Goal: Task Accomplishment & Management: Use online tool/utility

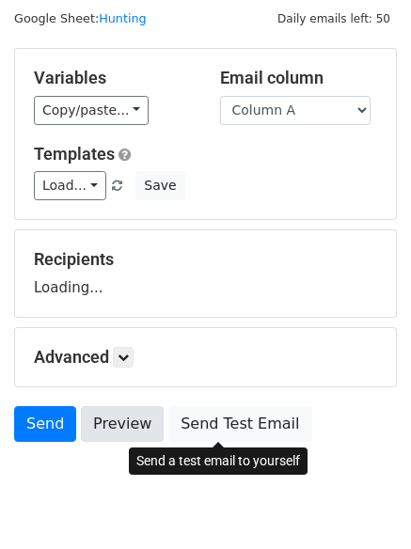
scroll to position [106, 0]
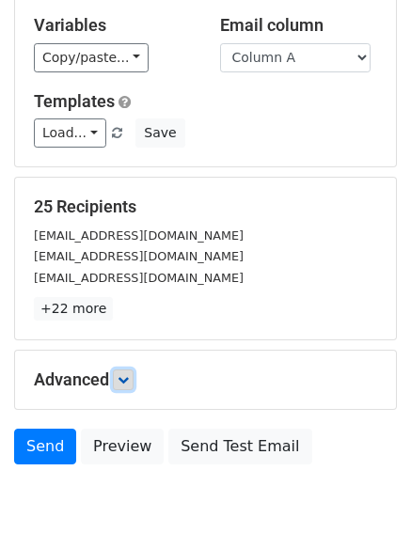
click at [120, 377] on link at bounding box center [123, 379] width 21 height 21
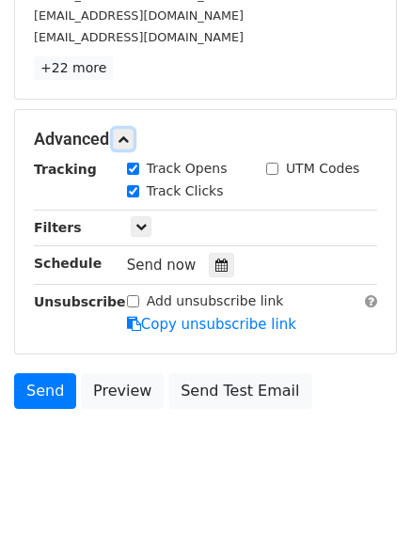
scroll to position [349, 0]
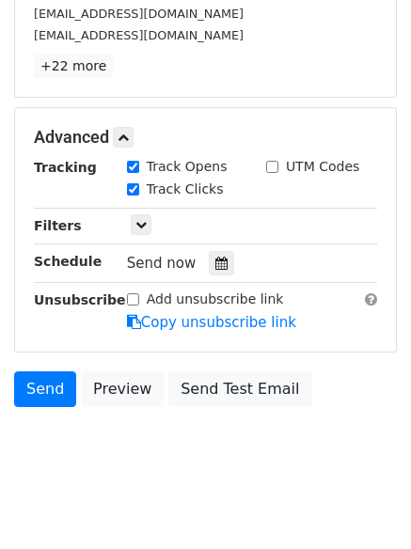
click at [210, 245] on div "Tracking Track Opens UTM Codes Track Clicks Filters Only include spreadsheet ro…" at bounding box center [205, 245] width 343 height 176
click at [210, 251] on div "Send now" at bounding box center [237, 263] width 221 height 25
click at [215, 265] on icon at bounding box center [221, 262] width 12 height 13
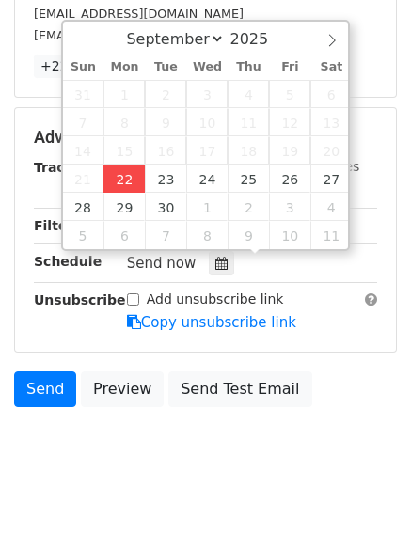
type input "2025-09-22 12:00"
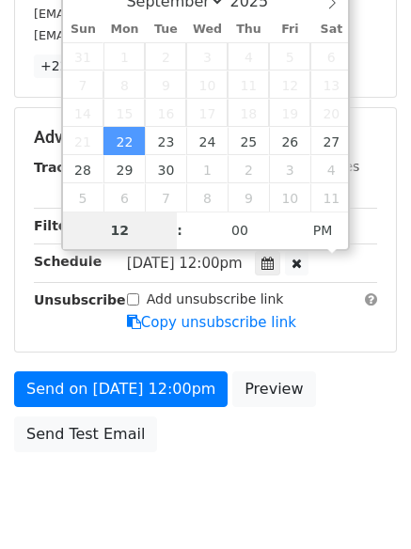
scroll to position [335, 0]
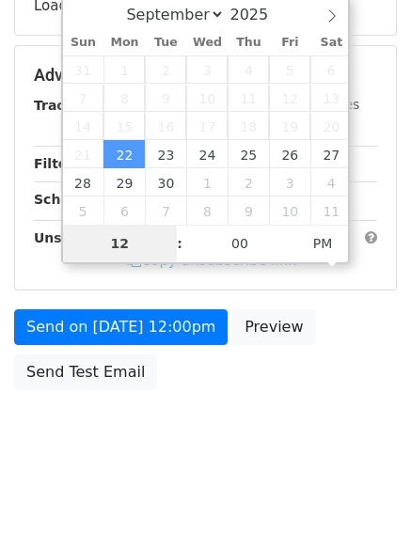
type input "4"
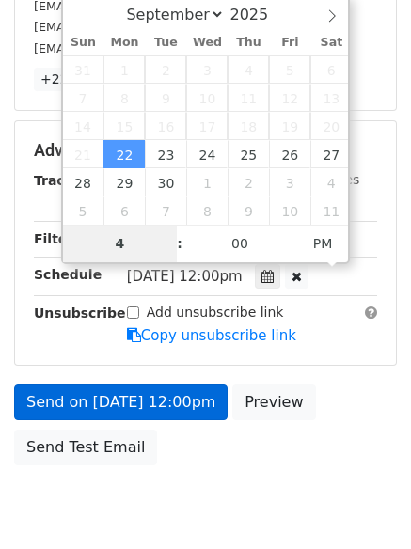
scroll to position [349, 0]
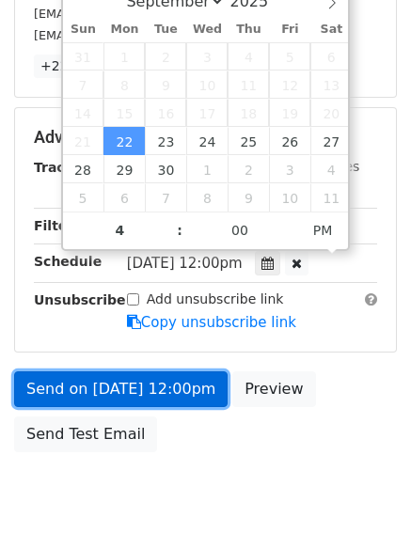
type input "2025-09-22 16:00"
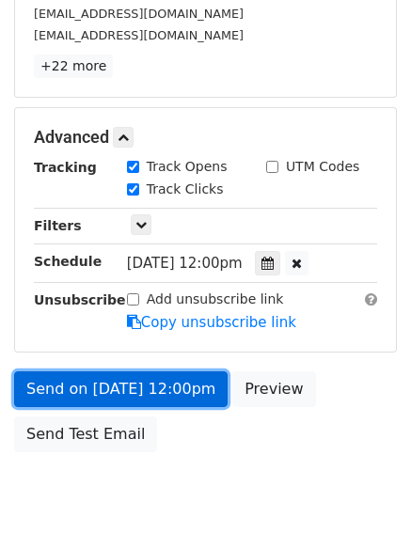
click at [136, 378] on link "Send on Sep 22 at 12:00pm" at bounding box center [120, 389] width 213 height 36
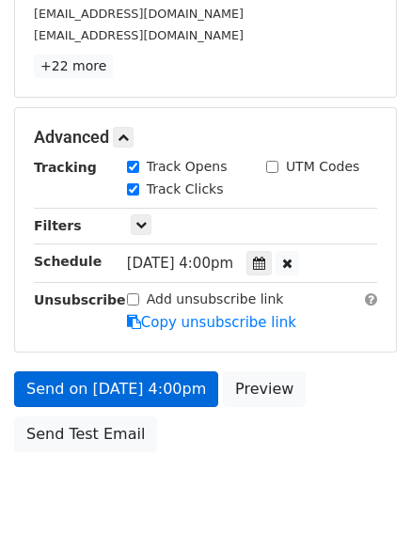
scroll to position [335, 0]
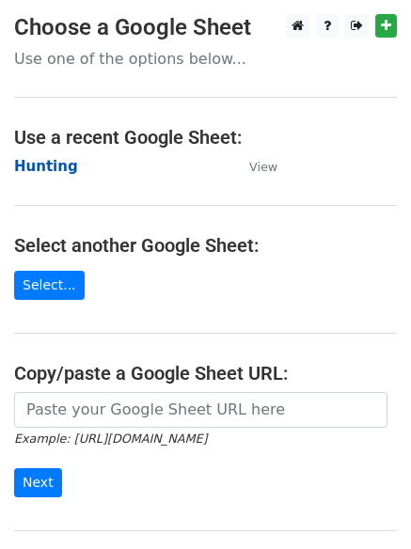
click at [42, 163] on strong "Hunting" at bounding box center [46, 166] width 64 height 17
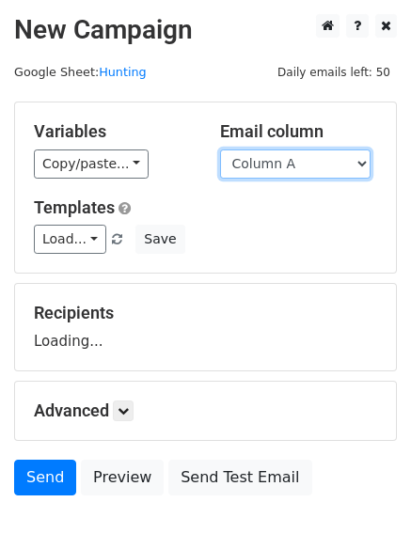
click at [288, 165] on select "Column A Column B Column C Column D Column E Column F" at bounding box center [295, 163] width 150 height 29
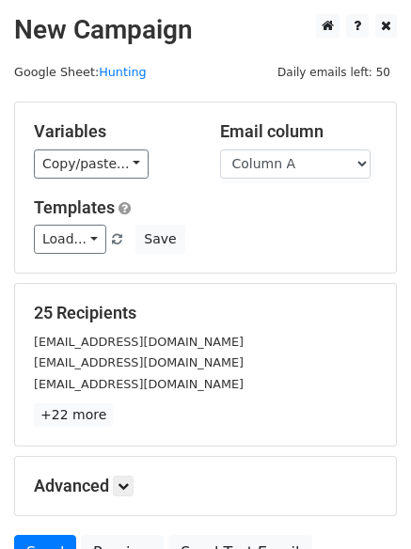
click at [285, 214] on h5 "Templates" at bounding box center [205, 207] width 343 height 21
click at [246, 154] on select "Column A Column B Column C Column D Column E Column F" at bounding box center [295, 163] width 150 height 29
select select "Column B"
click at [220, 149] on select "Column A Column B Column C Column D Column E Column F" at bounding box center [295, 163] width 150 height 29
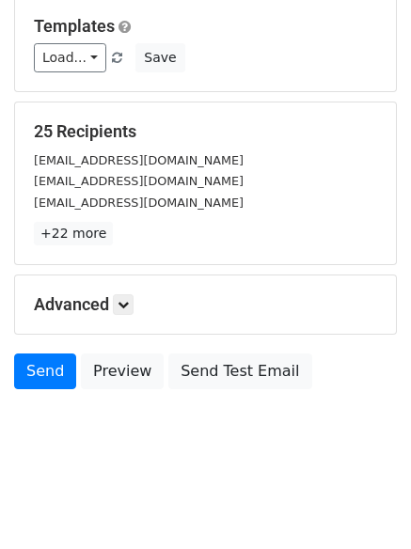
click at [135, 292] on div "Advanced Tracking Track Opens UTM Codes Track Clicks Filters Only include sprea…" at bounding box center [205, 304] width 380 height 58
click at [133, 301] on link at bounding box center [123, 304] width 21 height 21
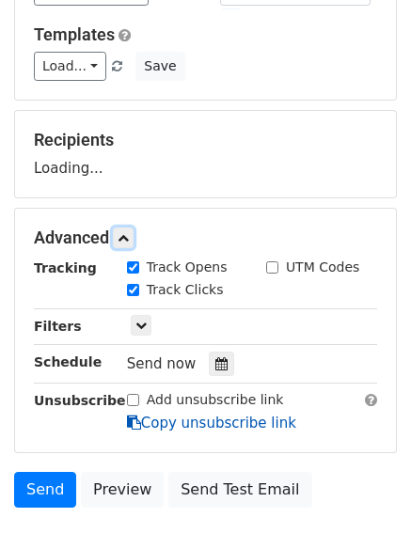
scroll to position [270, 0]
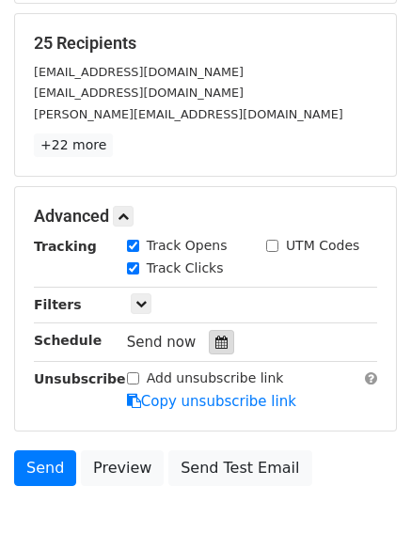
click at [215, 347] on icon at bounding box center [221, 341] width 12 height 13
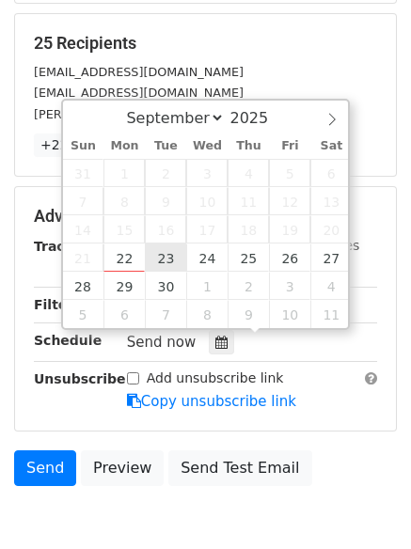
type input "2025-09-23 12:00"
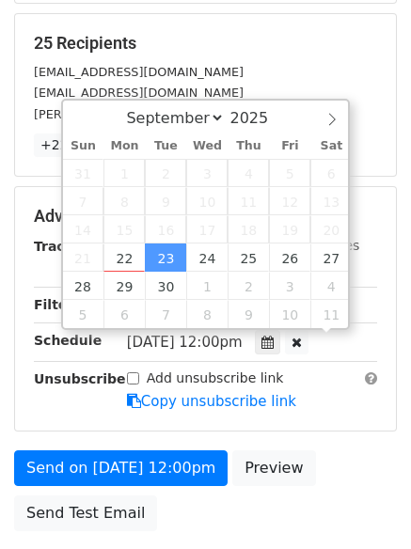
scroll to position [1, 0]
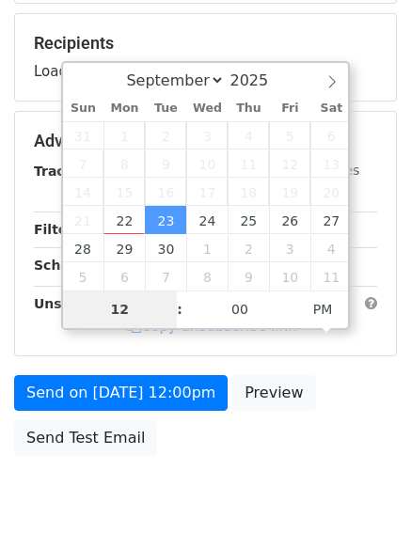
type input "5"
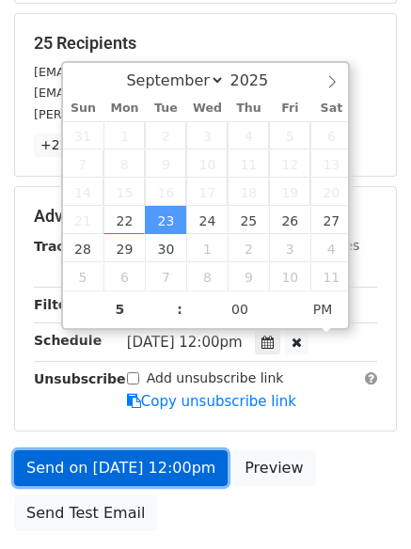
type input "2025-09-23 17:00"
click at [125, 458] on link "Send on Sep 23 at 12:00pm" at bounding box center [120, 468] width 213 height 36
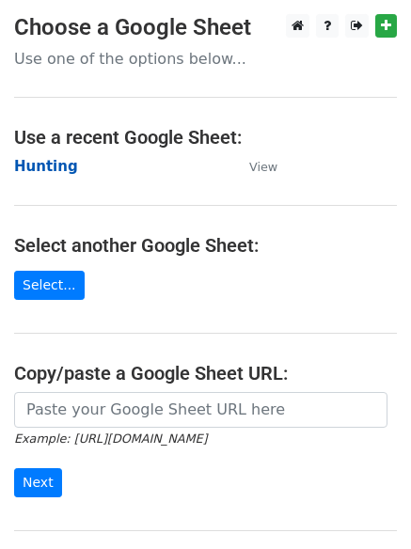
click at [43, 163] on strong "Hunting" at bounding box center [46, 166] width 64 height 17
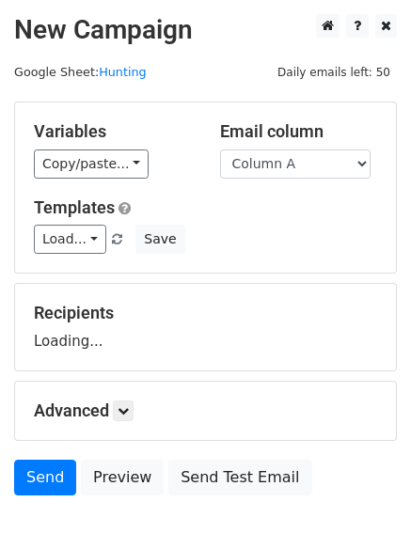
click at [280, 161] on select "Column A Column B Column C Column D Column E Column F" at bounding box center [295, 163] width 150 height 29
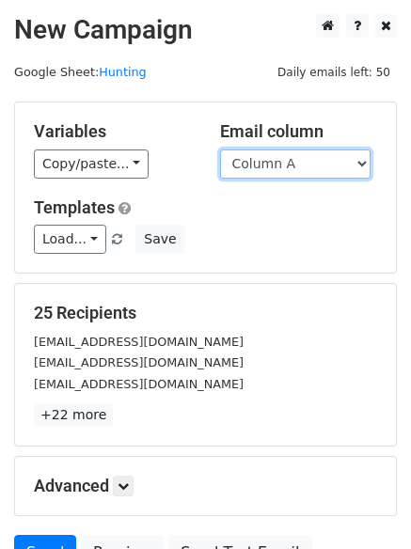
click at [287, 170] on select "Column A Column B Column C Column D Column E Column F" at bounding box center [295, 163] width 150 height 29
select select "Column C"
click at [220, 149] on select "Column A Column B Column C Column D Column E Column F" at bounding box center [295, 163] width 150 height 29
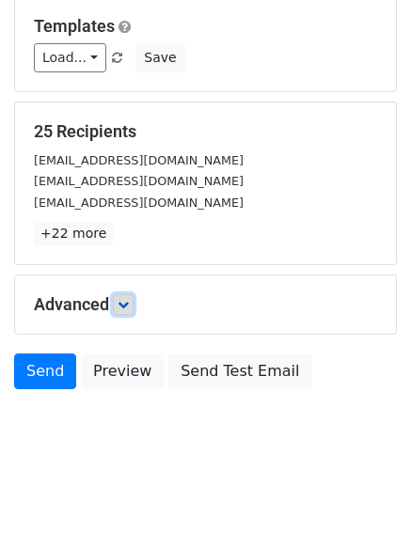
click at [122, 306] on icon at bounding box center [122, 304] width 11 height 11
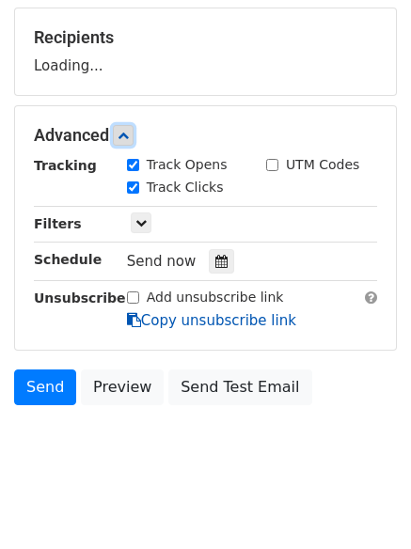
scroll to position [277, 0]
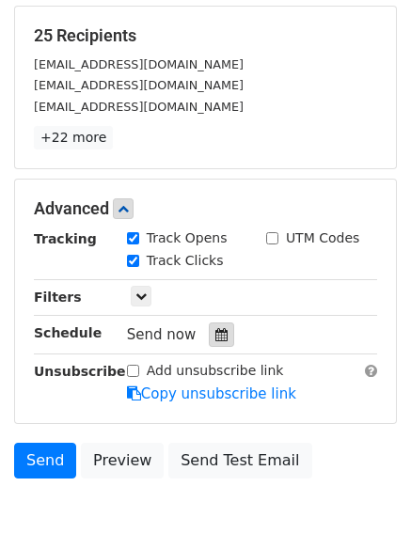
click at [215, 336] on icon at bounding box center [221, 334] width 12 height 13
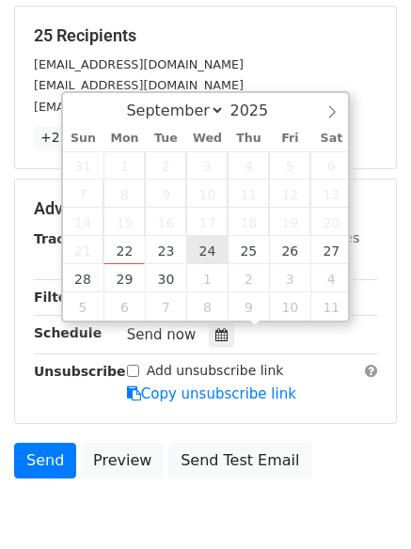
type input "2025-09-24 12:00"
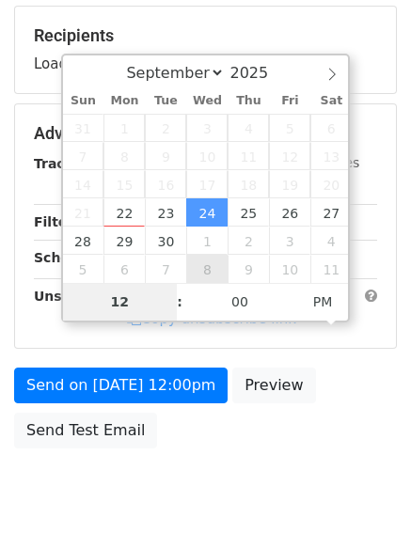
type input "6"
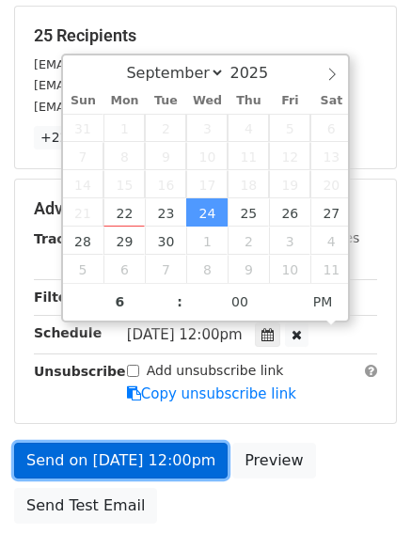
type input "2025-09-24 18:00"
click at [120, 455] on link "Send on Sep 24 at 12:00pm" at bounding box center [120, 461] width 213 height 36
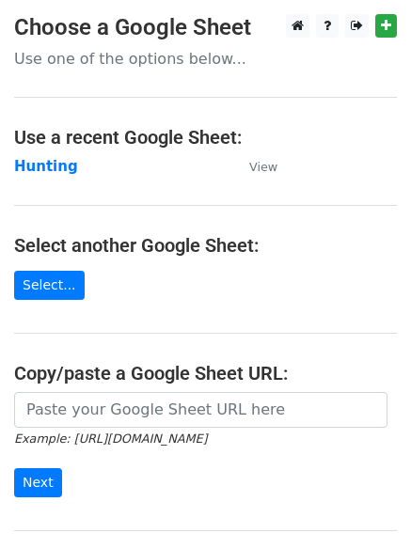
click at [33, 179] on main "Choose a Google Sheet Use one of the options below... Use a recent Google Sheet…" at bounding box center [205, 305] width 411 height 583
click at [36, 167] on strong "Hunting" at bounding box center [46, 166] width 64 height 17
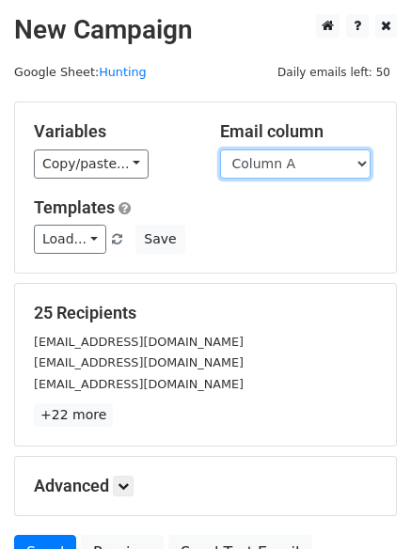
click at [282, 169] on select "Column A Column B Column C Column D Column E Column F" at bounding box center [295, 163] width 150 height 29
select select "Column D"
click at [220, 149] on select "Column A Column B Column C Column D Column E Column F" at bounding box center [295, 163] width 150 height 29
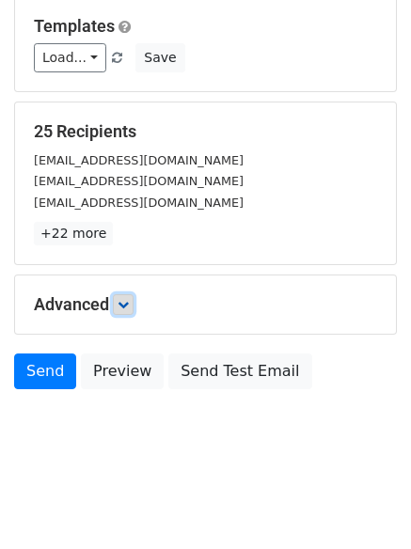
click at [129, 305] on icon at bounding box center [122, 304] width 11 height 11
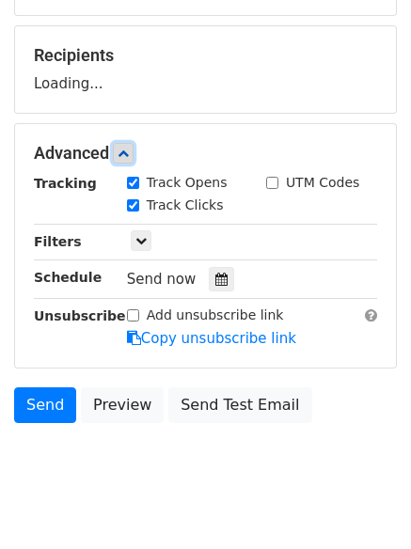
scroll to position [258, 0]
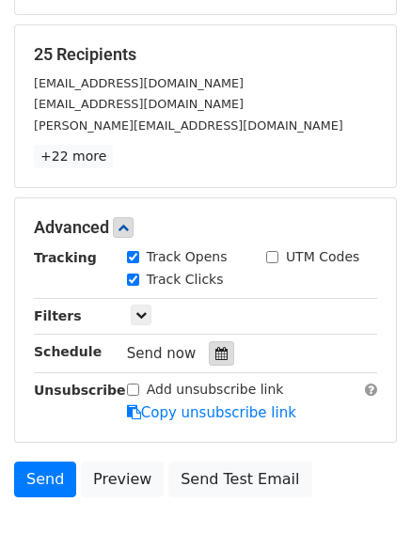
click at [217, 364] on div at bounding box center [221, 353] width 25 height 24
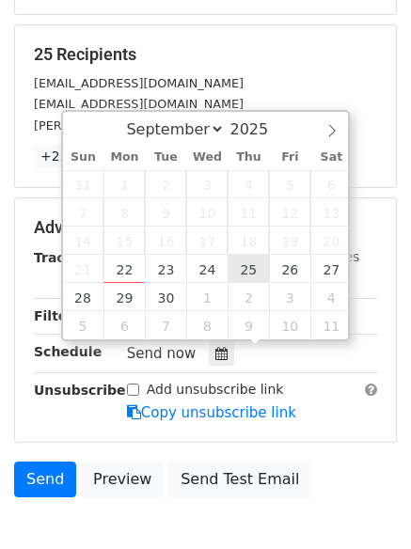
type input "[DATE] 12:00"
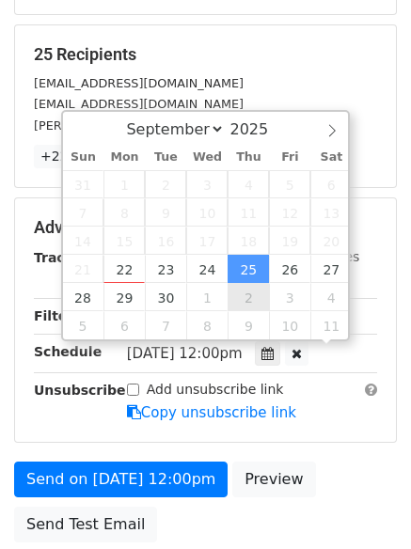
scroll to position [1, 0]
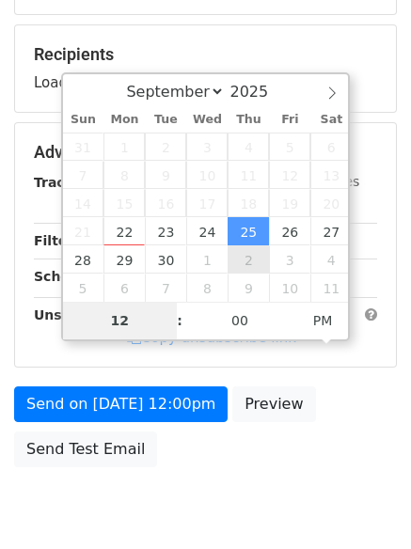
type input "7"
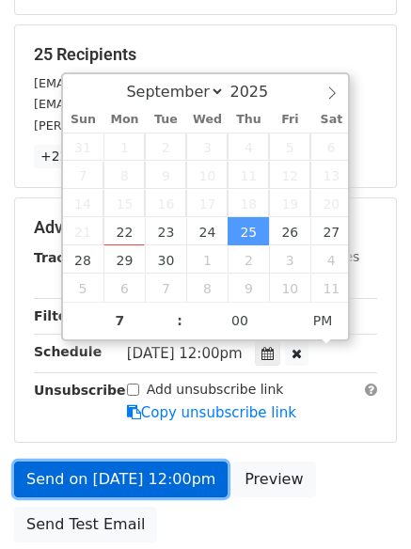
type input "[DATE] 19:00"
click at [125, 476] on link "Send on [DATE] 12:00pm" at bounding box center [120, 479] width 213 height 36
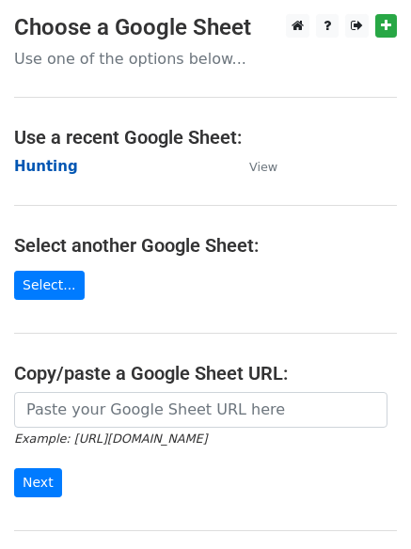
click at [49, 164] on strong "Hunting" at bounding box center [46, 166] width 64 height 17
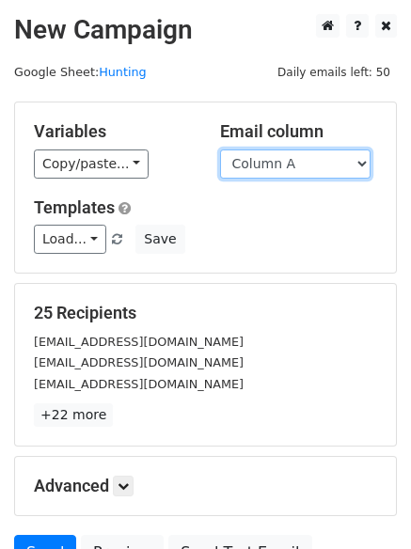
click at [313, 169] on select "Column A Column B Column C Column D Column E Column F" at bounding box center [295, 163] width 150 height 29
select select "Column E"
click at [220, 149] on select "Column A Column B Column C Column D Column E Column F" at bounding box center [295, 163] width 150 height 29
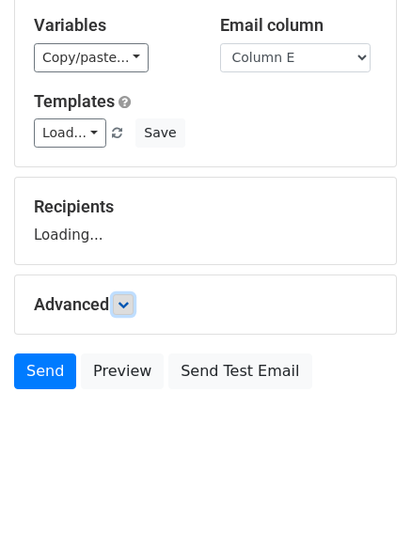
drag, startPoint x: 124, startPoint y: 306, endPoint x: 133, endPoint y: 308, distance: 9.6
click at [124, 303] on icon at bounding box center [122, 304] width 11 height 11
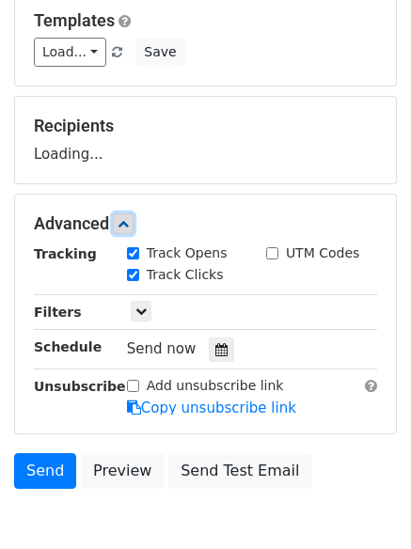
scroll to position [267, 0]
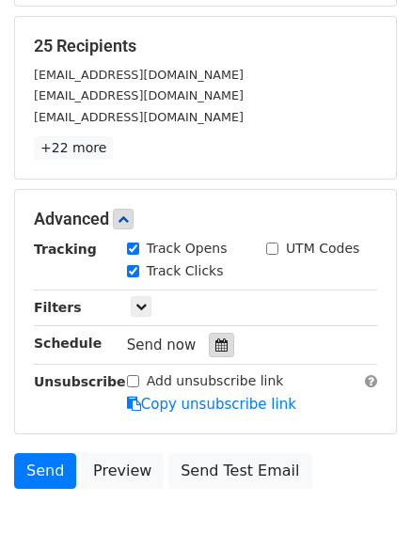
click at [215, 345] on icon at bounding box center [221, 344] width 12 height 13
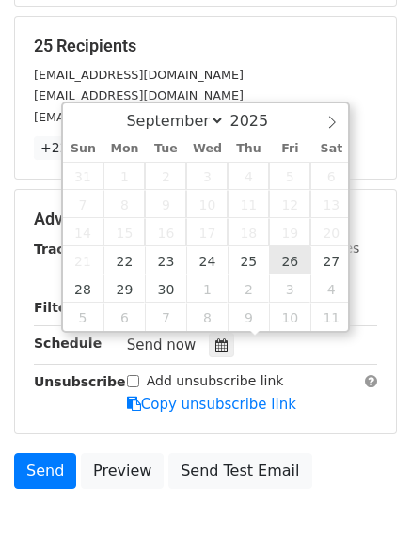
type input "2025-09-26 12:00"
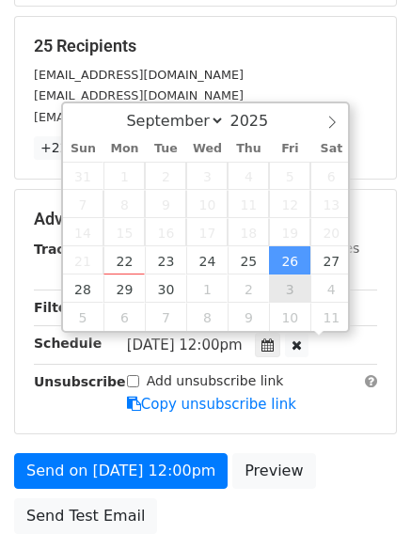
scroll to position [1, 0]
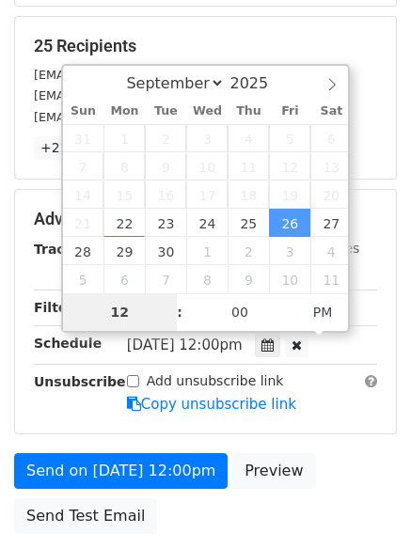
type input "8"
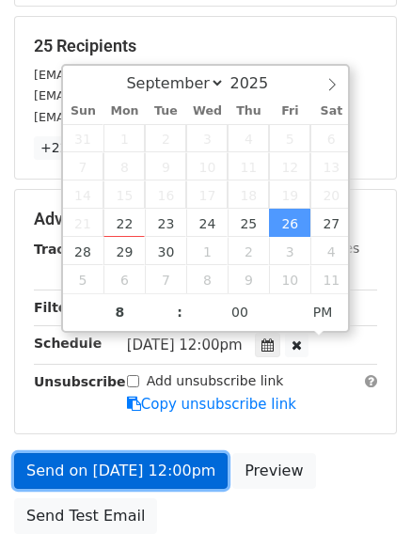
type input "2025-09-26 20:00"
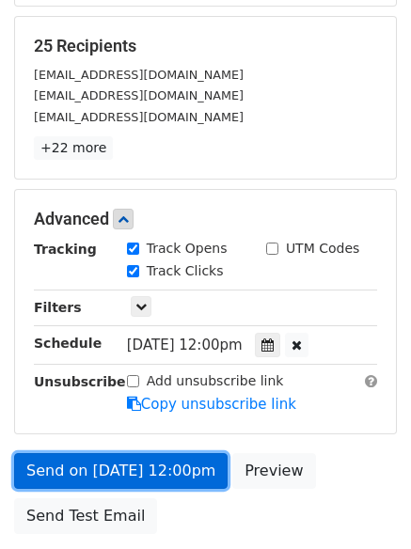
click at [130, 468] on link "Send on Sep 26 at 12:00pm" at bounding box center [120, 471] width 213 height 36
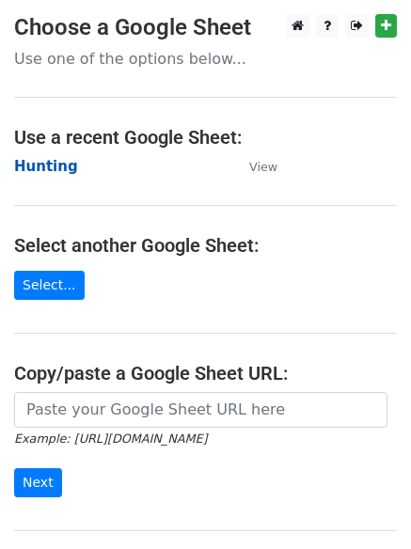
click at [46, 167] on strong "Hunting" at bounding box center [46, 166] width 64 height 17
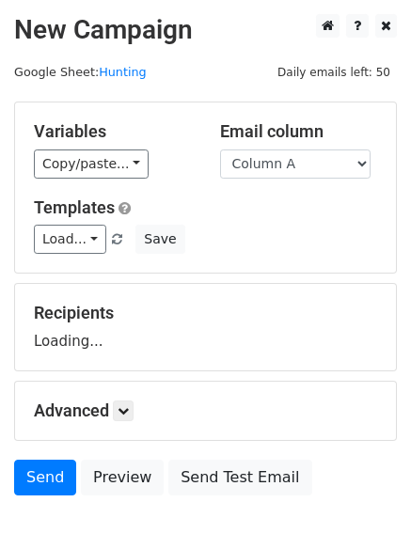
click at [279, 163] on select "Column A Column B Column C Column D Column E Column F" at bounding box center [295, 163] width 150 height 29
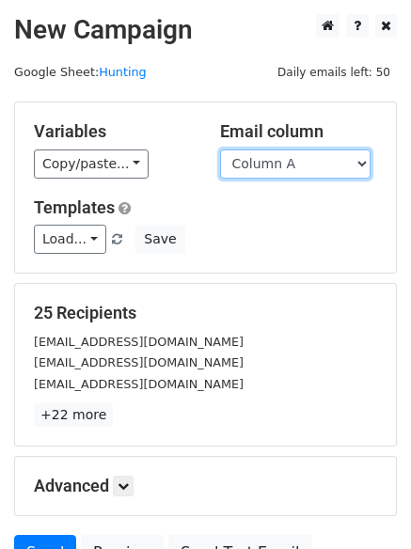
click at [285, 163] on select "Column A Column B Column C Column D Column E Column F" at bounding box center [295, 163] width 150 height 29
click at [220, 149] on select "Column A Column B Column C Column D Column E Column F" at bounding box center [295, 163] width 150 height 29
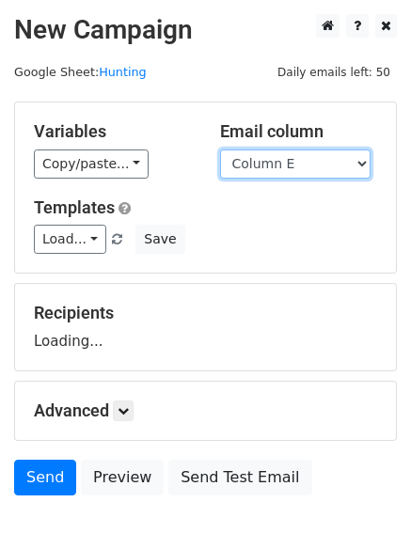
click at [282, 153] on select "Column A Column B Column C Column D Column E Column F" at bounding box center [295, 163] width 150 height 29
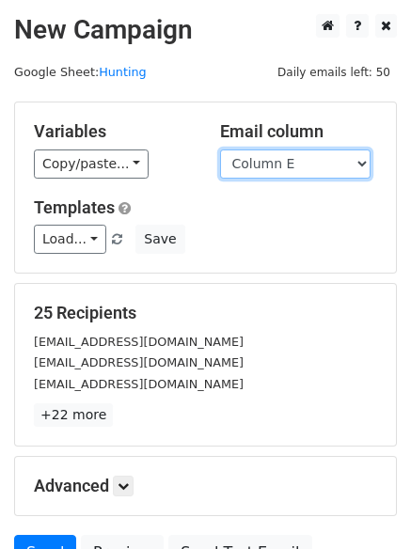
select select "Column F"
click at [220, 149] on select "Column A Column B Column C Column D Column E Column F" at bounding box center [295, 163] width 150 height 29
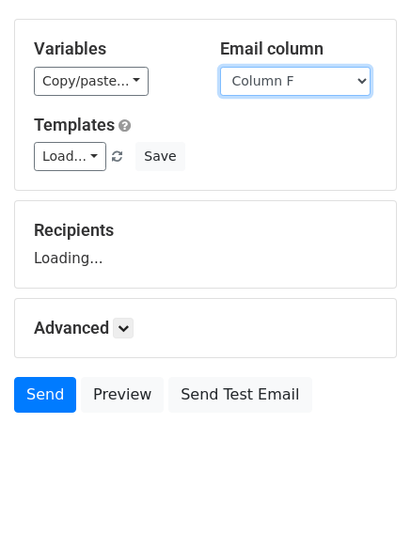
scroll to position [106, 0]
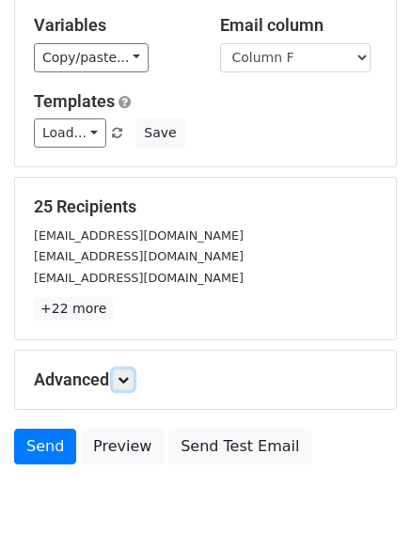
drag, startPoint x: 130, startPoint y: 379, endPoint x: 148, endPoint y: 371, distance: 20.2
click at [129, 378] on icon at bounding box center [122, 379] width 11 height 11
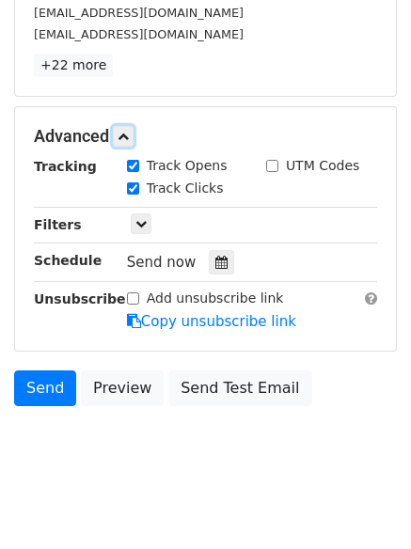
scroll to position [358, 0]
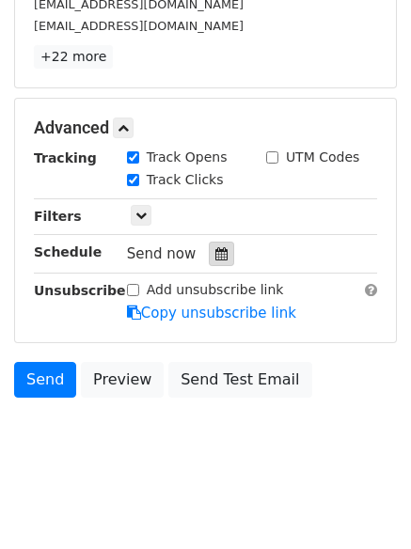
click at [218, 264] on div at bounding box center [221, 253] width 25 height 24
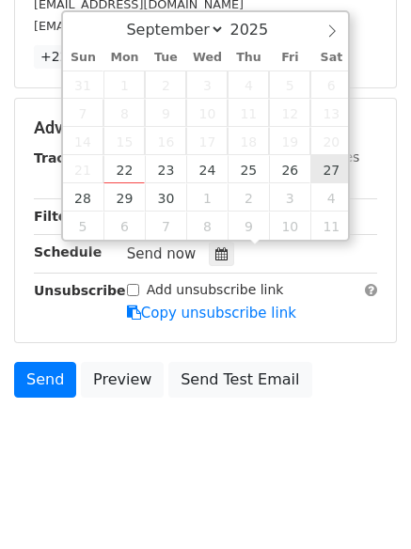
type input "2025-09-27 12:00"
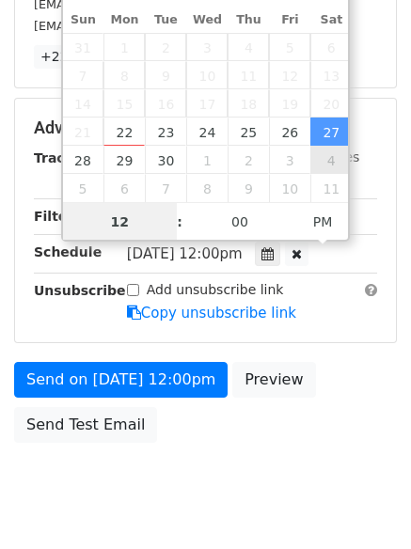
scroll to position [1, 0]
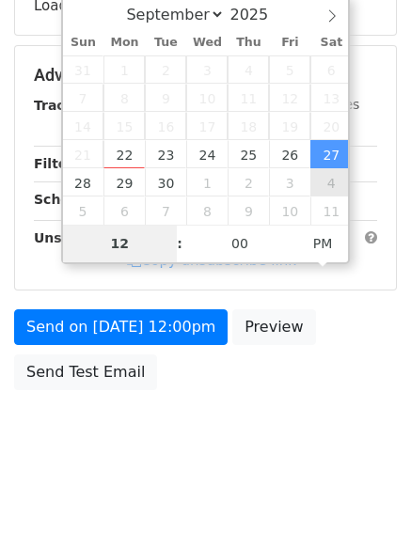
type input "9"
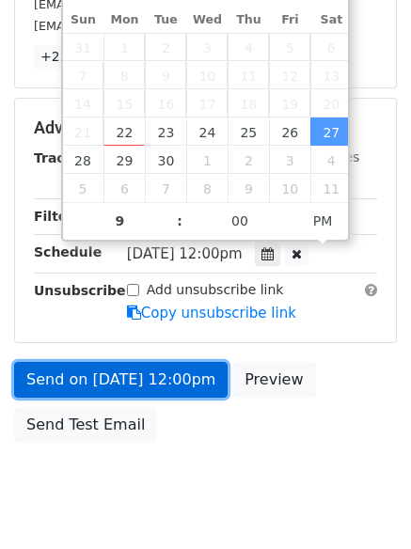
type input "2025-09-27 21:00"
click at [160, 382] on link "Send on Sep 27 at 12:00pm" at bounding box center [120, 380] width 213 height 36
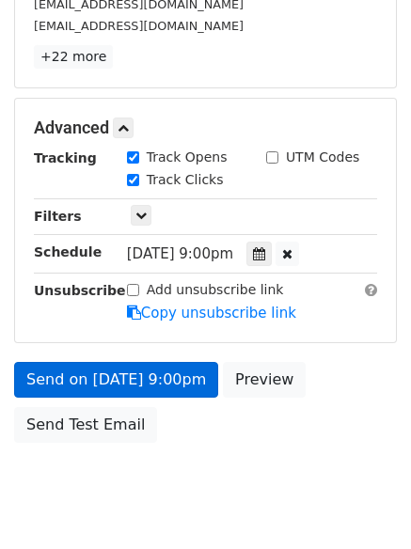
scroll to position [335, 0]
